Goal: Task Accomplishment & Management: Use online tool/utility

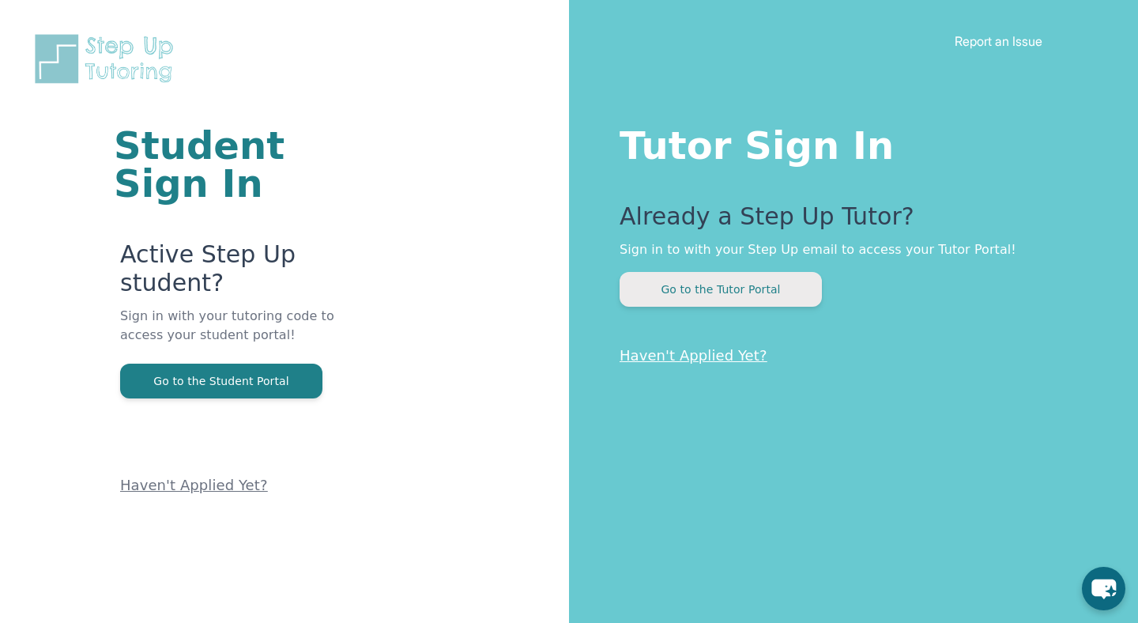
click at [681, 300] on button "Go to the Tutor Portal" at bounding box center [721, 289] width 202 height 35
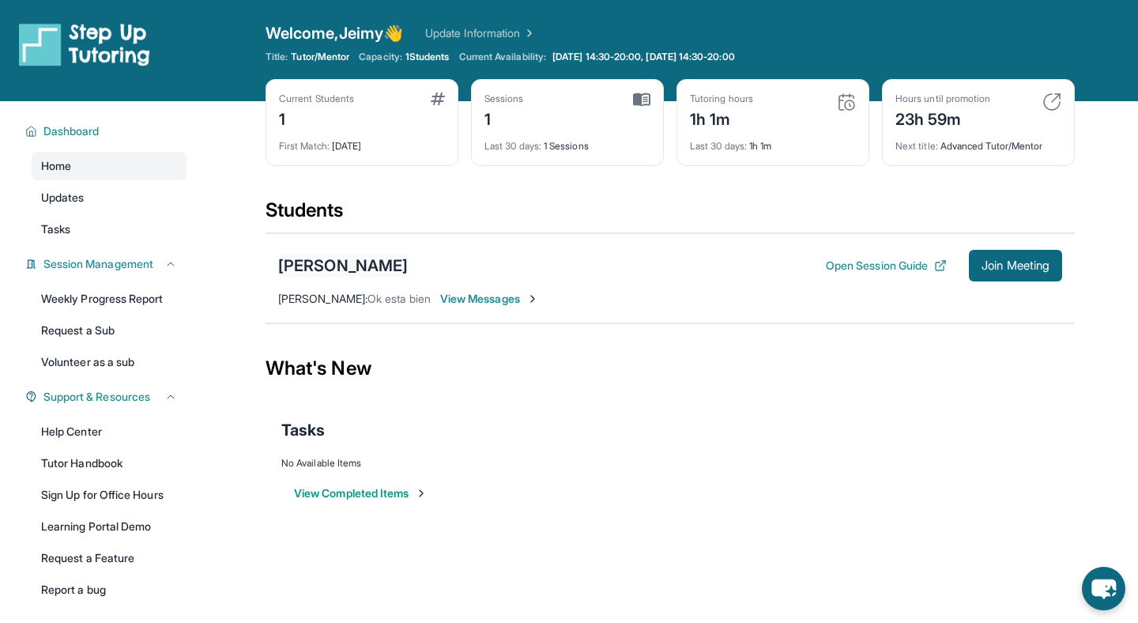
click at [311, 265] on div "[PERSON_NAME]" at bounding box center [343, 265] width 130 height 22
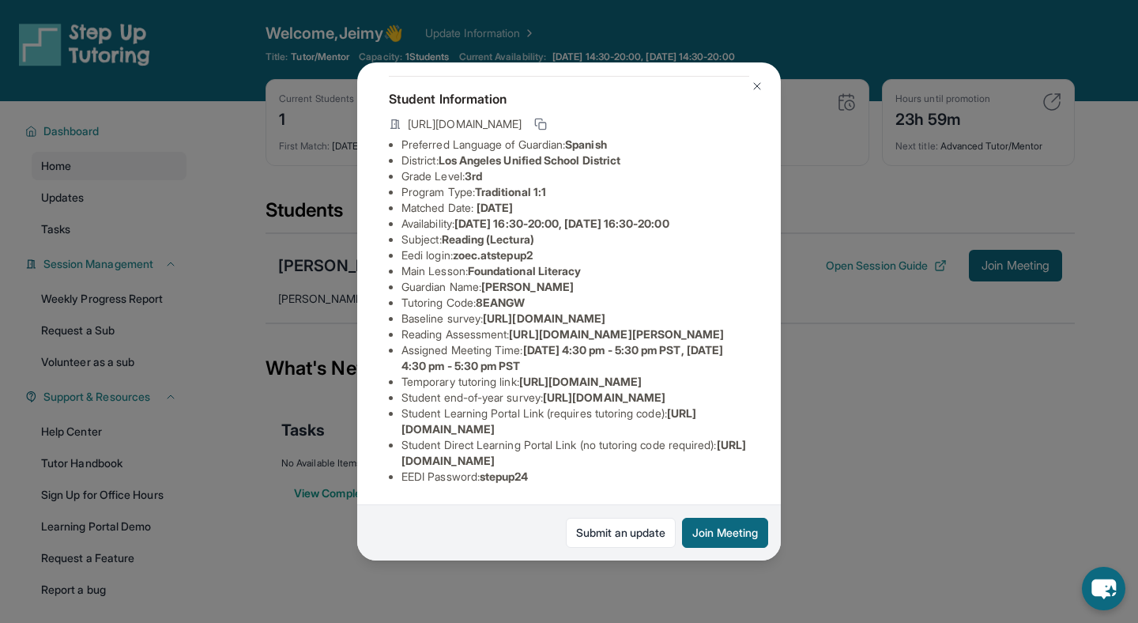
scroll to position [154, 0]
drag, startPoint x: 514, startPoint y: 300, endPoint x: 576, endPoint y: 315, distance: 64.0
click at [576, 326] on li "Reading Assessment : [URL][DOMAIN_NAME][PERSON_NAME]" at bounding box center [575, 334] width 348 height 16
drag, startPoint x: 518, startPoint y: 297, endPoint x: 749, endPoint y: 330, distance: 233.1
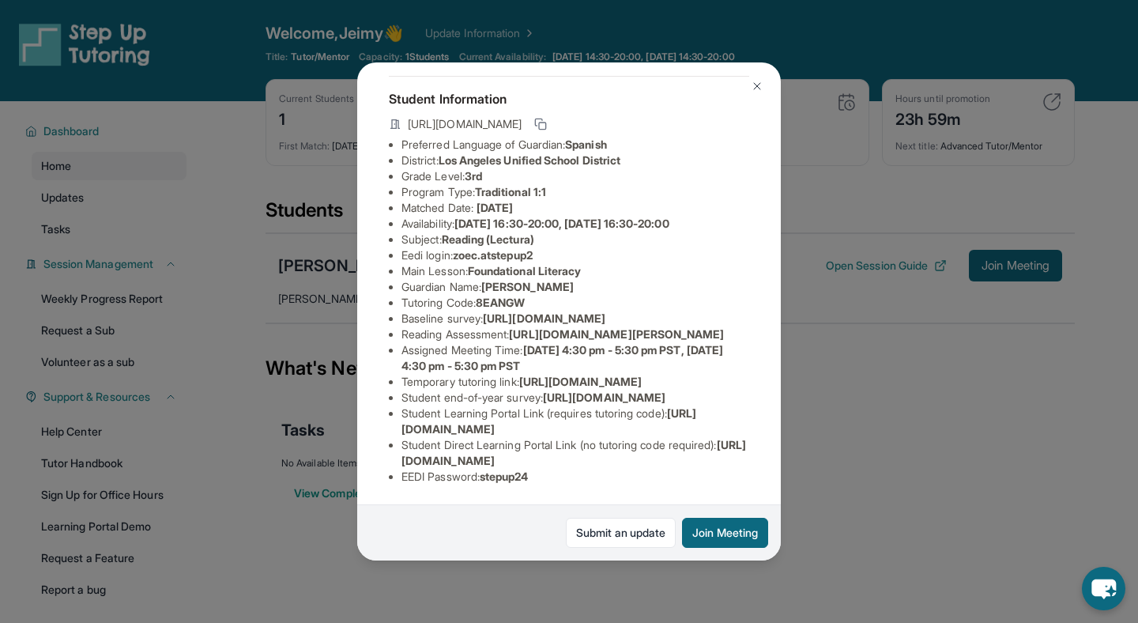
click at [749, 330] on div "[PERSON_NAME] Guardian: [PERSON_NAME] Student Information [URL][DOMAIN_NAME] Pr…" at bounding box center [569, 311] width 424 height 498
copy span "[URL][DOMAIN_NAME][PERSON_NAME]"
drag, startPoint x: 402, startPoint y: 251, endPoint x: 669, endPoint y: 282, distance: 268.1
click at [669, 282] on div "[PERSON_NAME] Guardian: [PERSON_NAME] Student Information [URL][DOMAIN_NAME] Pr…" at bounding box center [569, 311] width 424 height 498
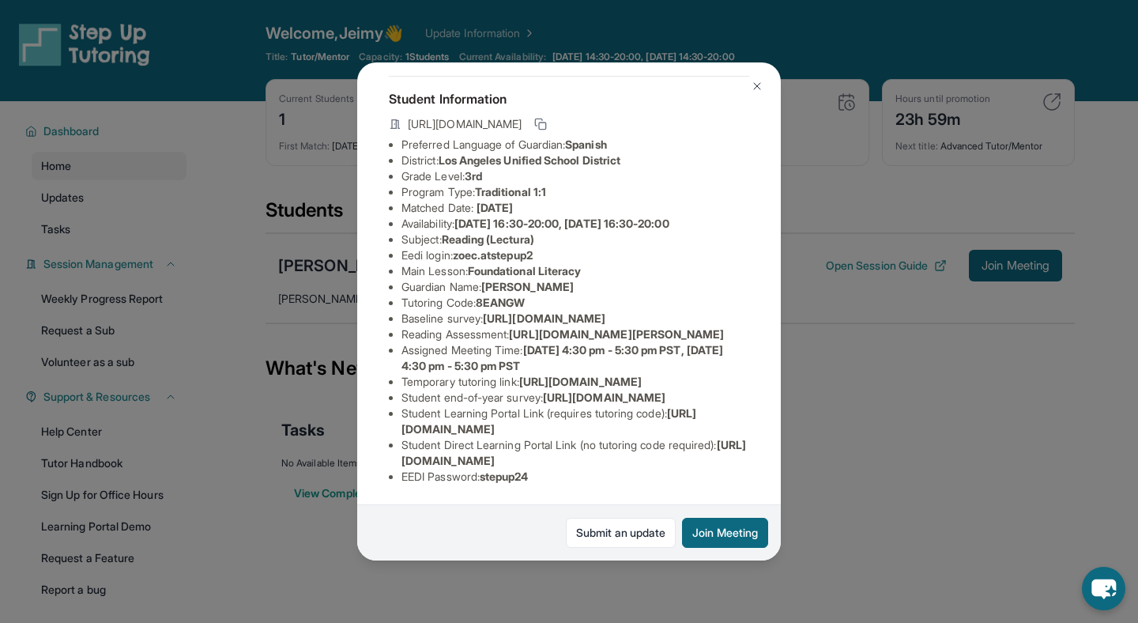
copy span "[URL][DOMAIN_NAME]"
click at [509, 341] on span "[URL][DOMAIN_NAME][PERSON_NAME]" at bounding box center [616, 333] width 215 height 13
drag, startPoint x: 462, startPoint y: 165, endPoint x: 542, endPoint y: 164, distance: 80.6
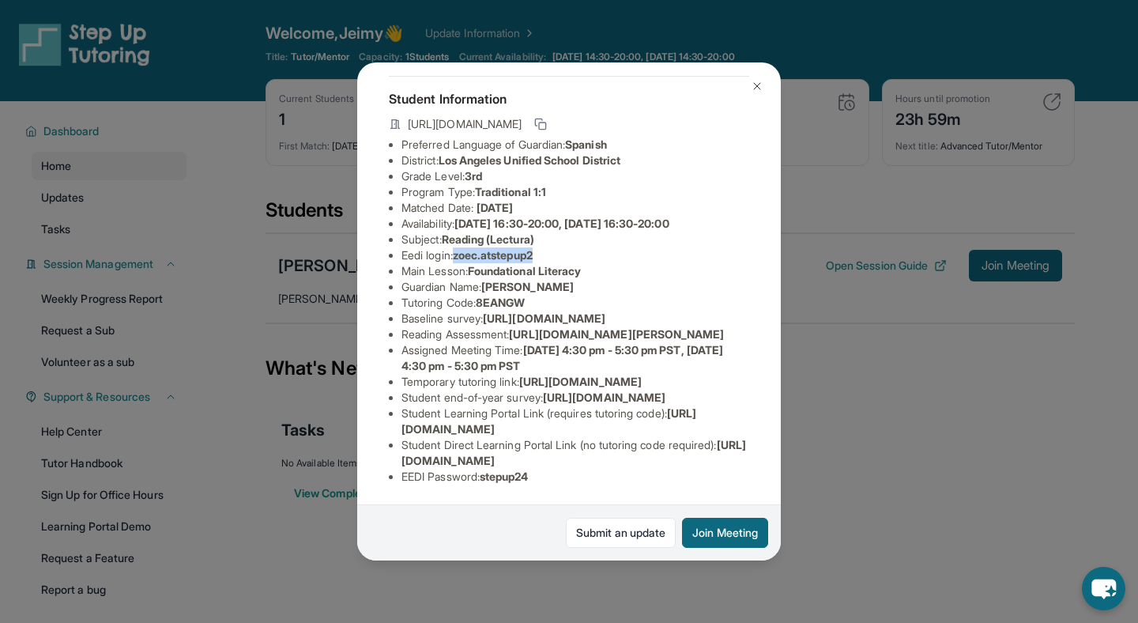
click at [533, 248] on span "zoec.atstepup2" at bounding box center [493, 254] width 80 height 13
copy span "zoec.atstepup2"
drag, startPoint x: 486, startPoint y: 479, endPoint x: 612, endPoint y: 479, distance: 125.7
click at [612, 479] on li "EEDI Password : stepup24" at bounding box center [575, 477] width 348 height 16
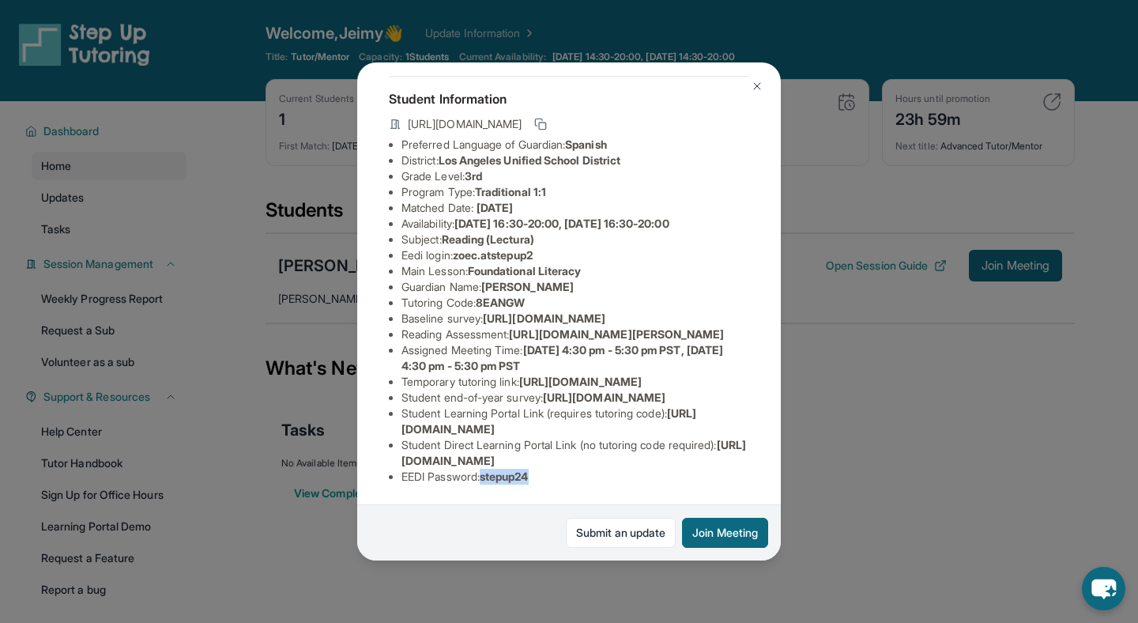
copy span "stepup24"
click at [755, 85] on img at bounding box center [757, 86] width 13 height 13
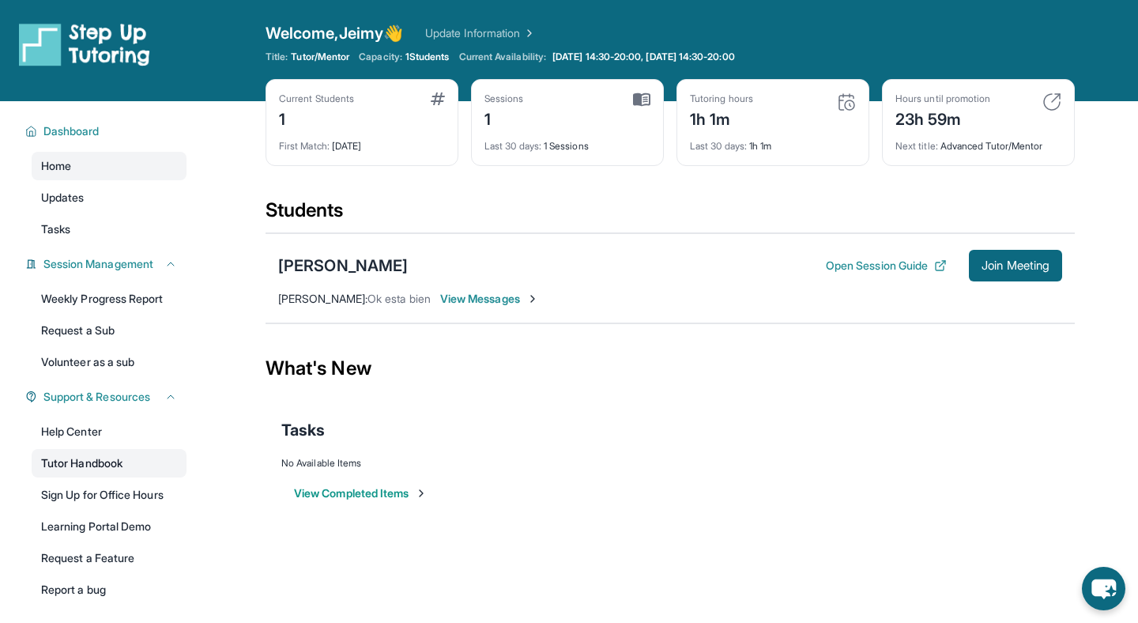
click at [81, 461] on link "Tutor Handbook" at bounding box center [109, 463] width 155 height 28
click at [1016, 270] on span "Join Meeting" at bounding box center [1016, 265] width 68 height 9
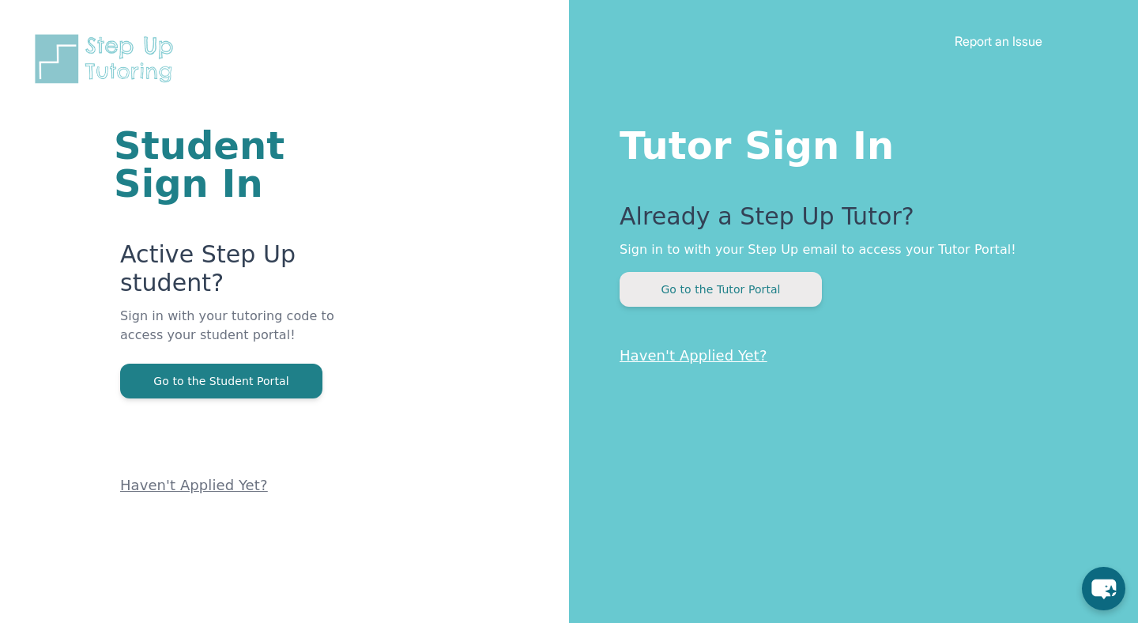
click at [548, 276] on button "Go to the Tutor Portal" at bounding box center [721, 289] width 202 height 35
